Goal: Information Seeking & Learning: Find specific fact

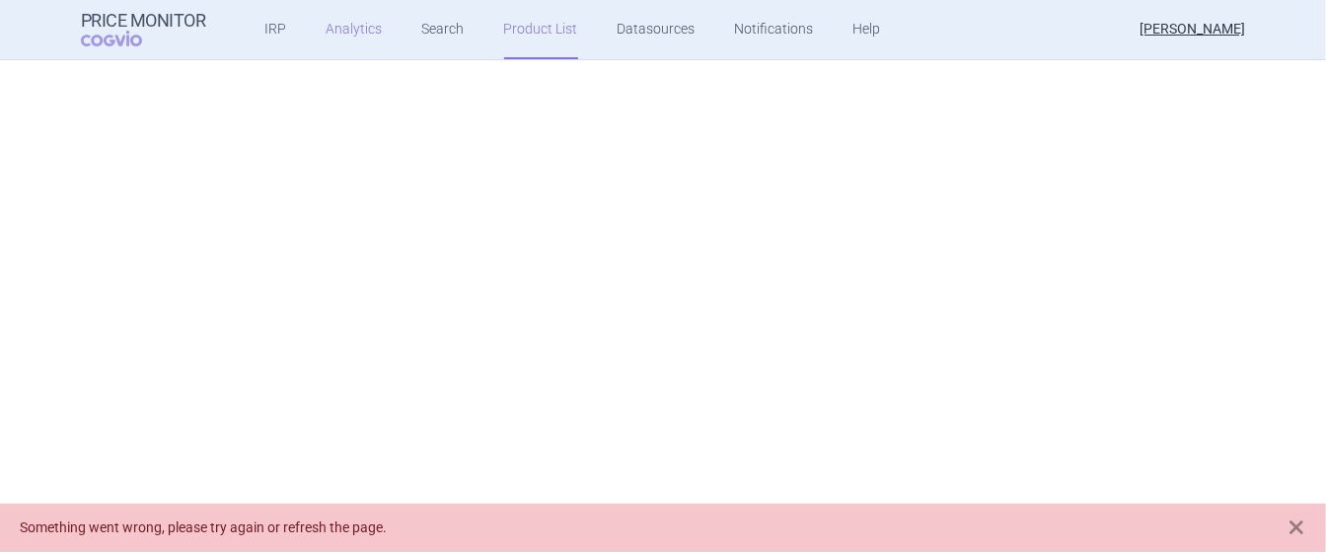
click at [361, 26] on link "Analytics" at bounding box center [355, 29] width 56 height 59
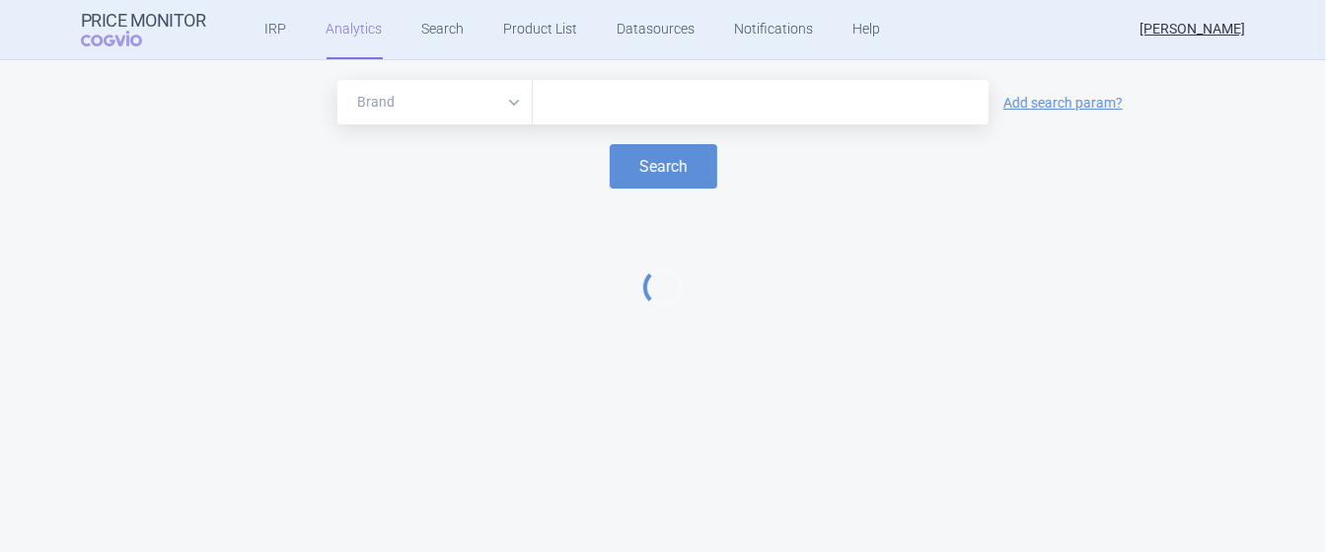
click at [659, 98] on input "text" at bounding box center [761, 103] width 436 height 26
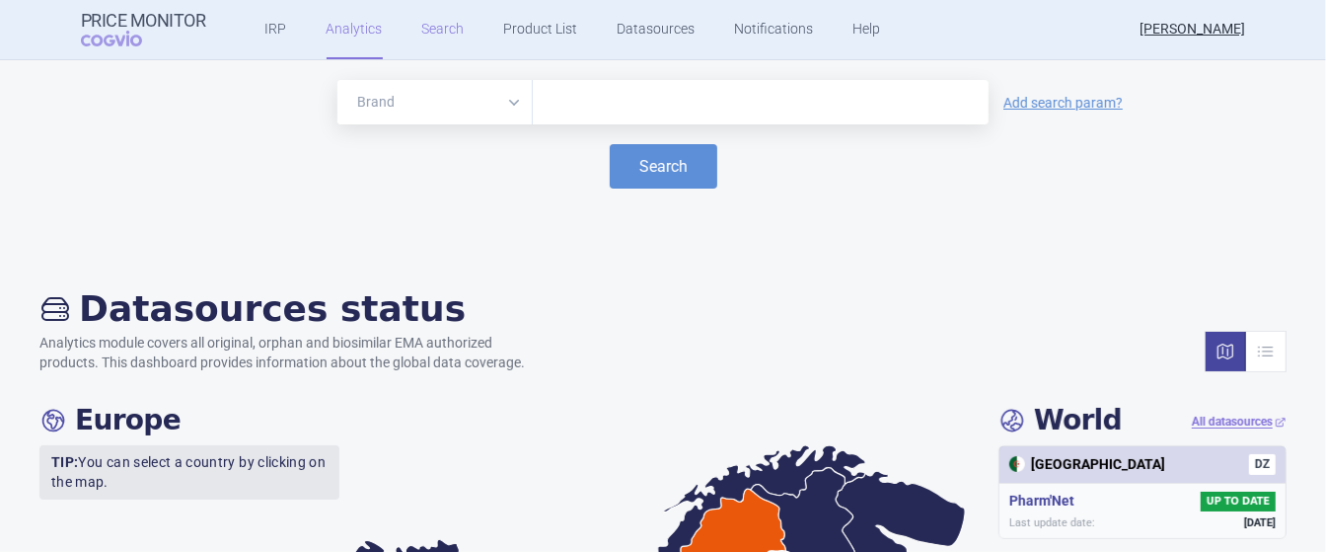
click at [450, 9] on link "Search" at bounding box center [443, 29] width 42 height 59
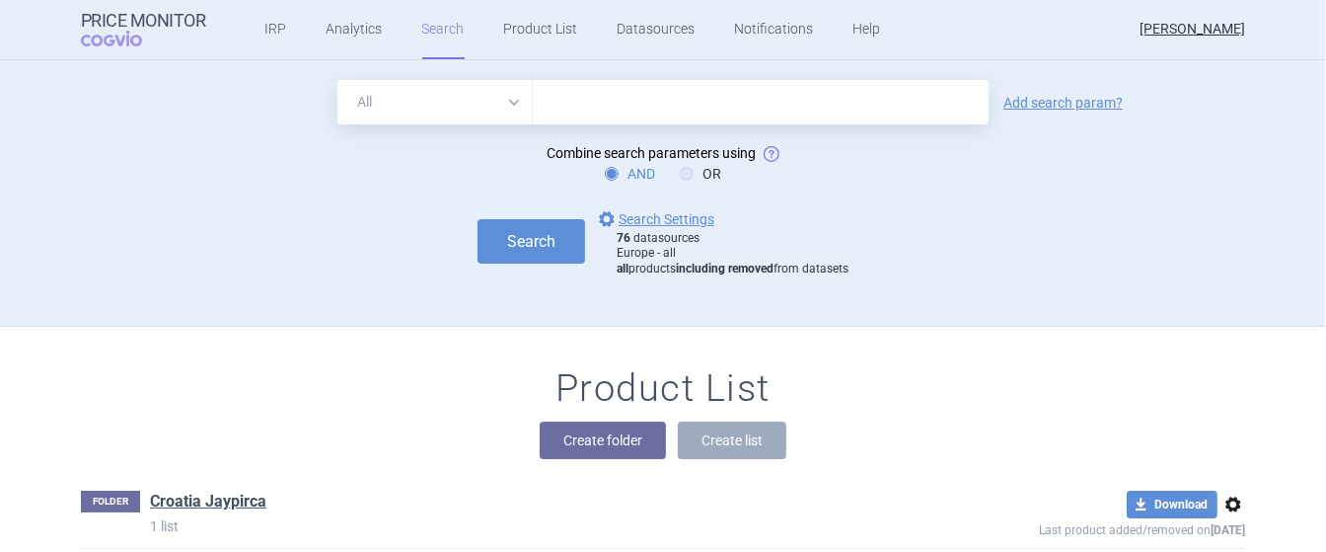
click at [583, 81] on input "text" at bounding box center [761, 102] width 456 height 44
type input "kisunla"
click at [552, 223] on button "Search" at bounding box center [532, 241] width 108 height 44
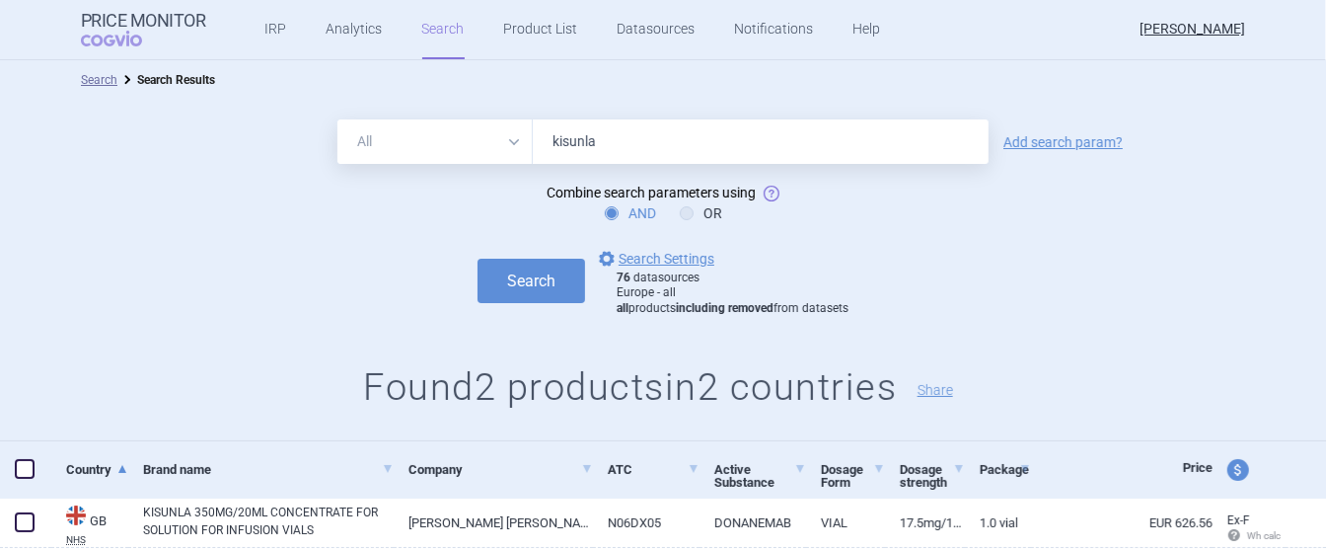
scroll to position [109, 0]
